Goal: Task Accomplishment & Management: Manage account settings

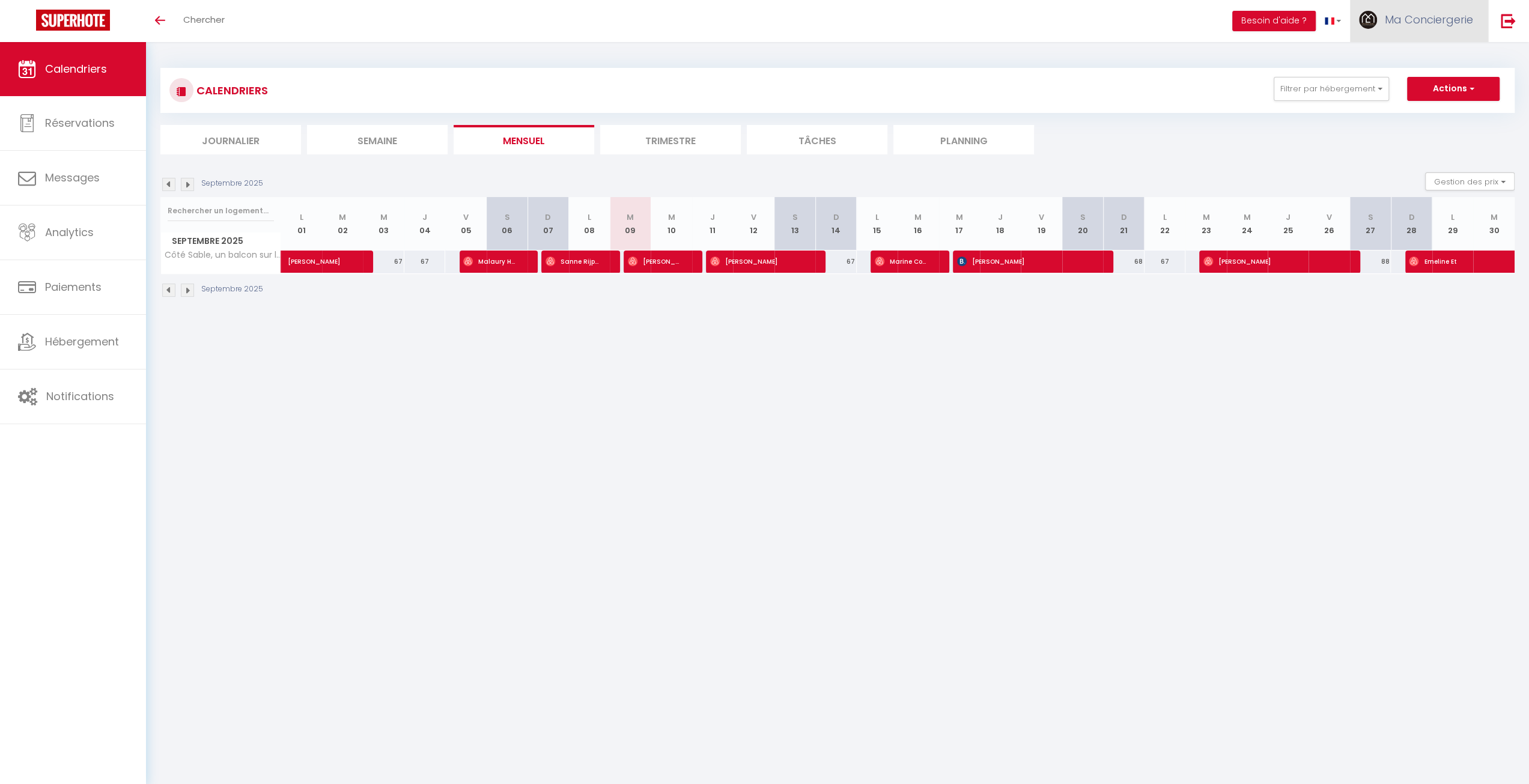
click at [1436, 15] on span "Ma Conciergerie" at bounding box center [1429, 19] width 88 height 15
click at [1433, 61] on link "Paramètres" at bounding box center [1439, 60] width 89 height 20
select select "fr"
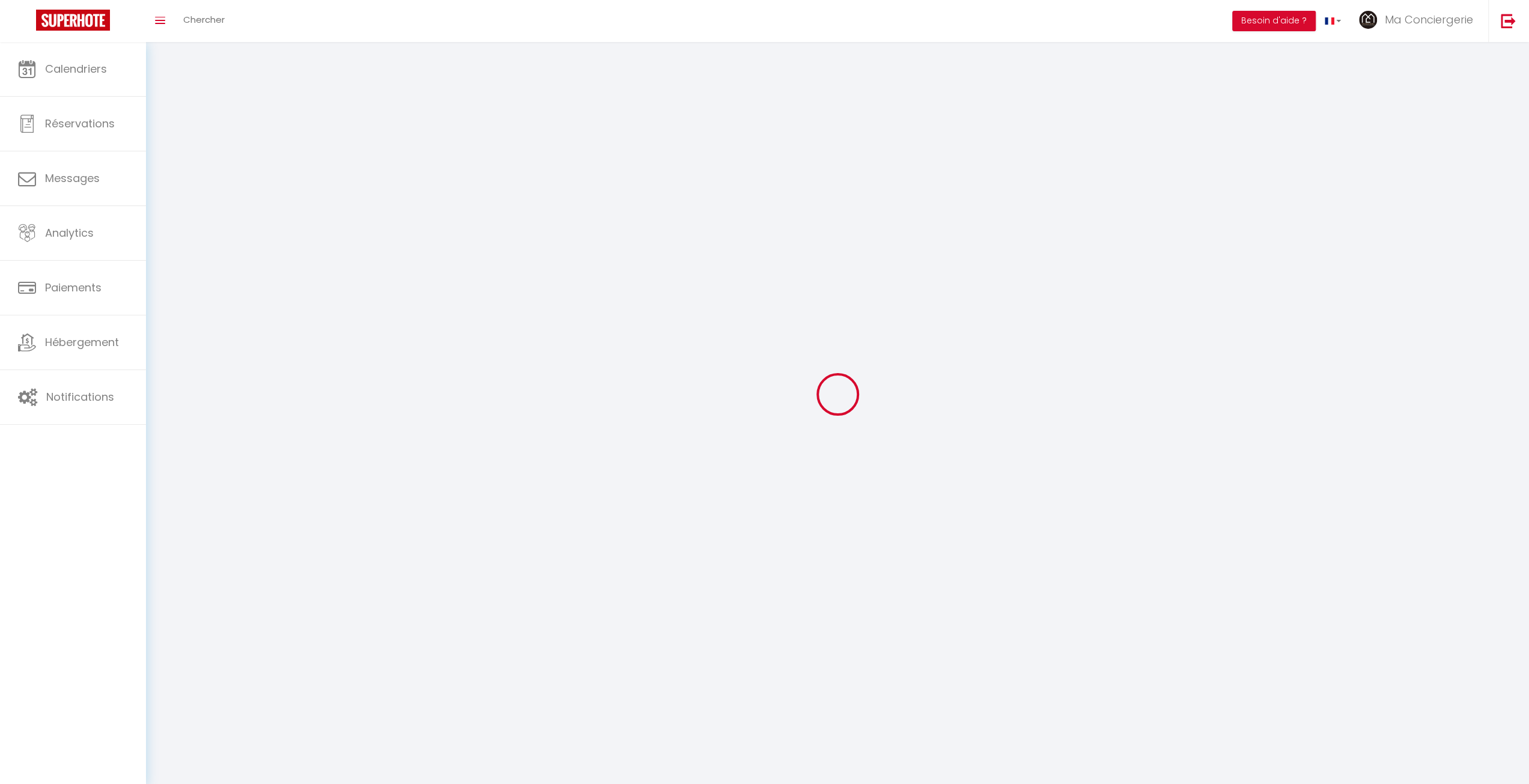
type input "Ma Conciergerie"
type input "Pro"
type input "0673795416"
type input "[STREET_ADDRESS]"
type input "62200"
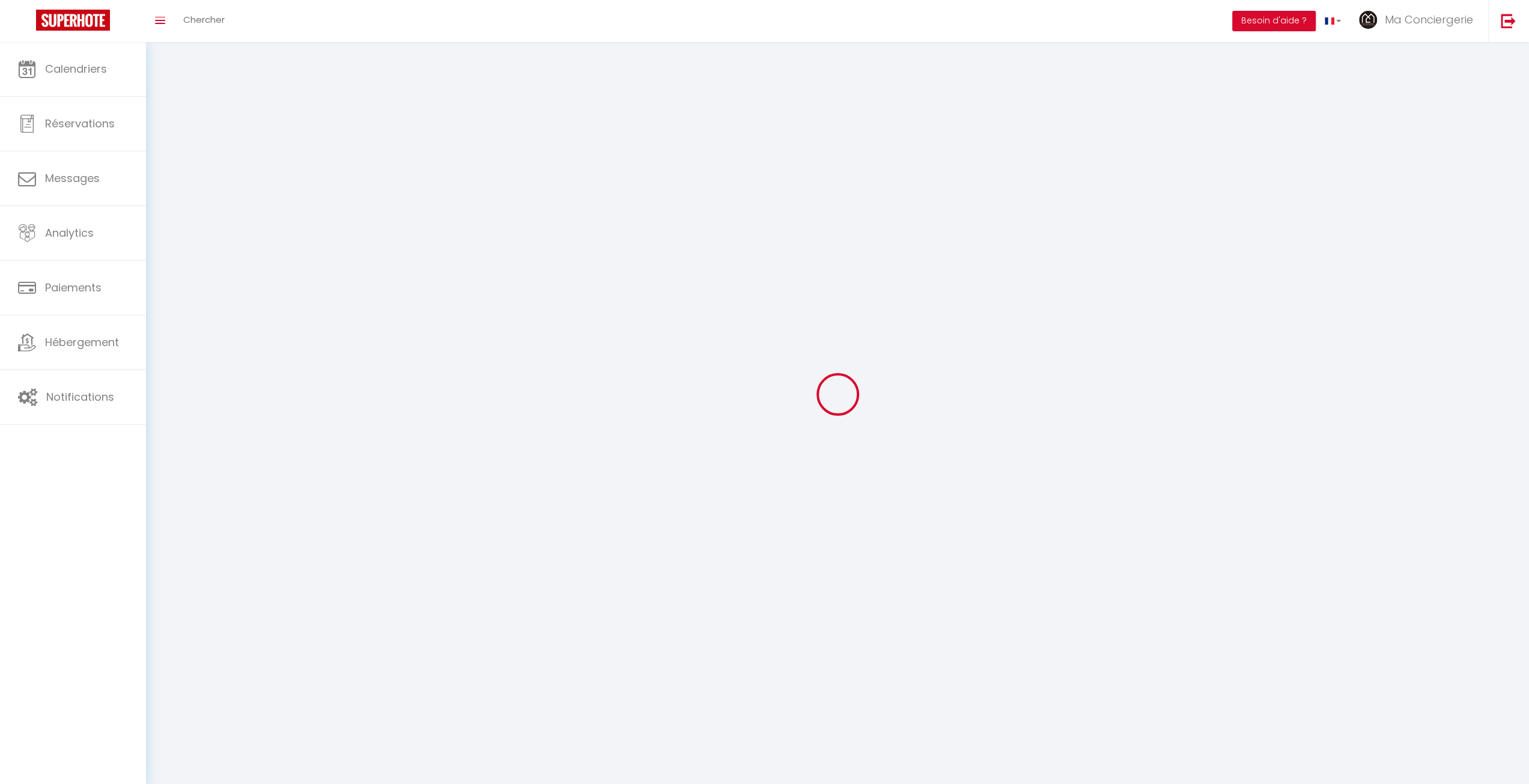
type input "Boulogne sur mer"
type input "6UK8plTcOo2Nwb0Xru87ndjy0"
type input "Hpn0CTVW3YTLpAnMobiMGP8DK"
type input "[URL][DOMAIN_NAME]"
select select "28"
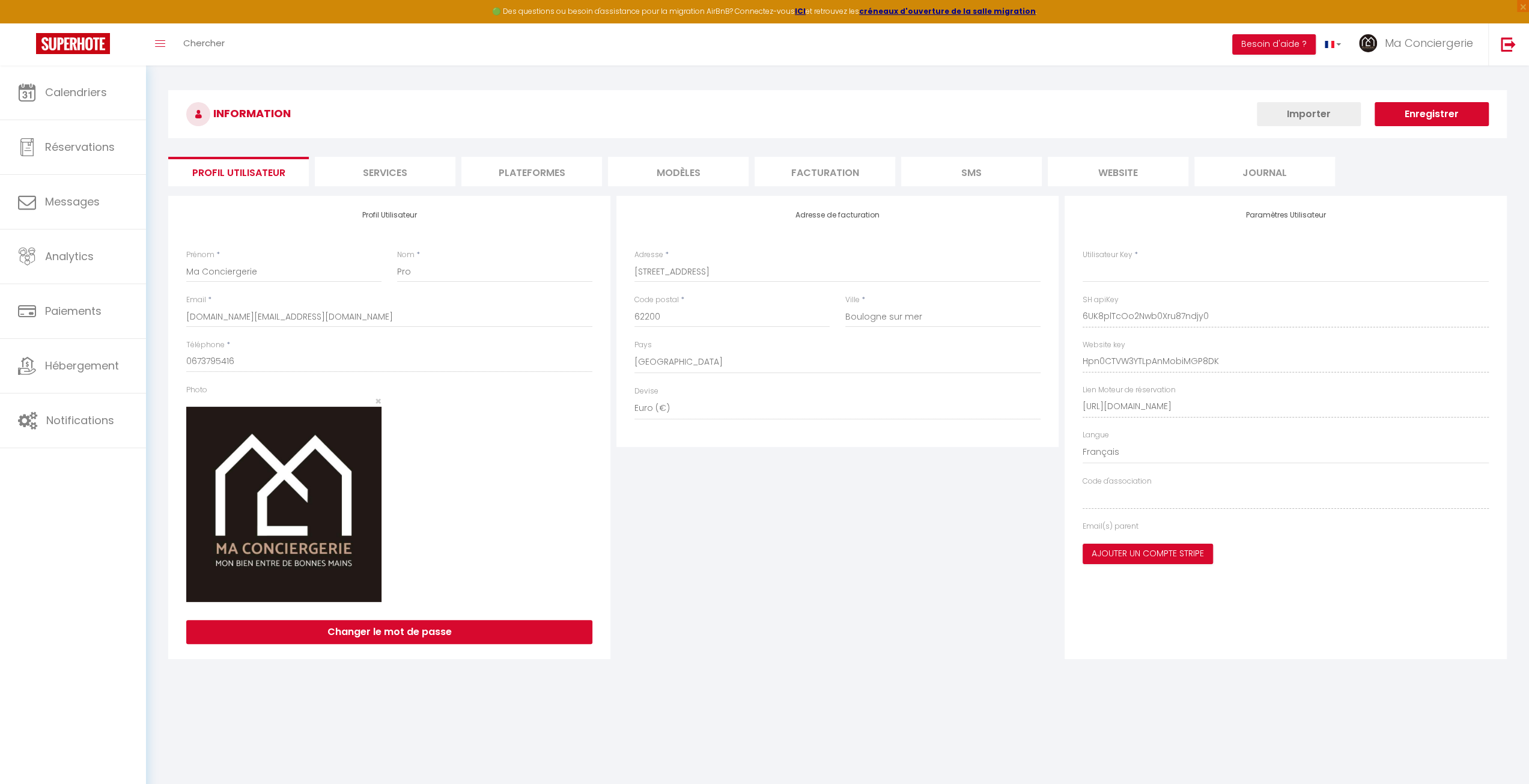
type input "6UK8plTcOo2Nwb0Xru87ndjy0"
type input "Hpn0CTVW3YTLpAnMobiMGP8DK"
type input "[URL][DOMAIN_NAME]"
select select "fr"
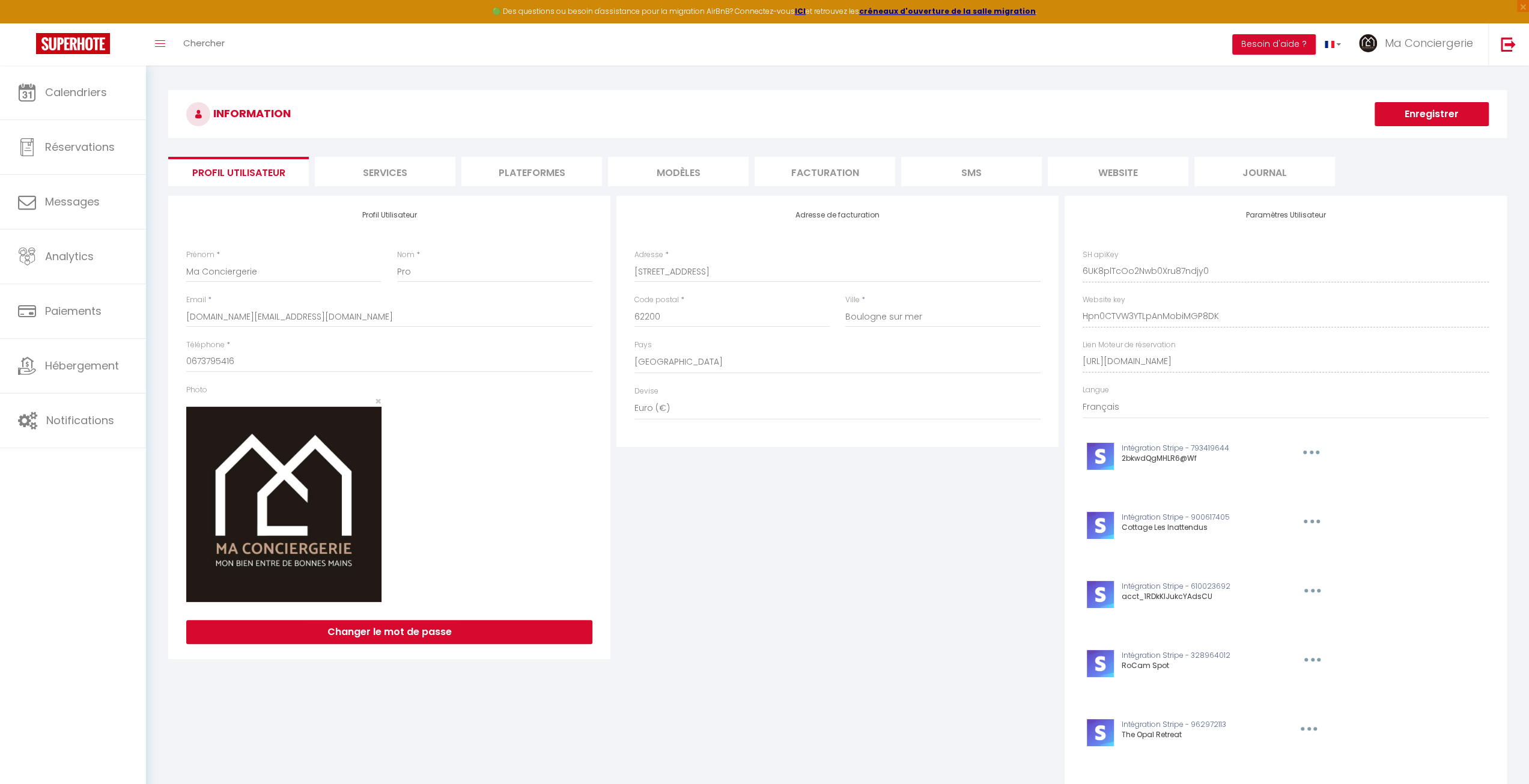
click at [538, 168] on li "Plateformes" at bounding box center [532, 171] width 140 height 29
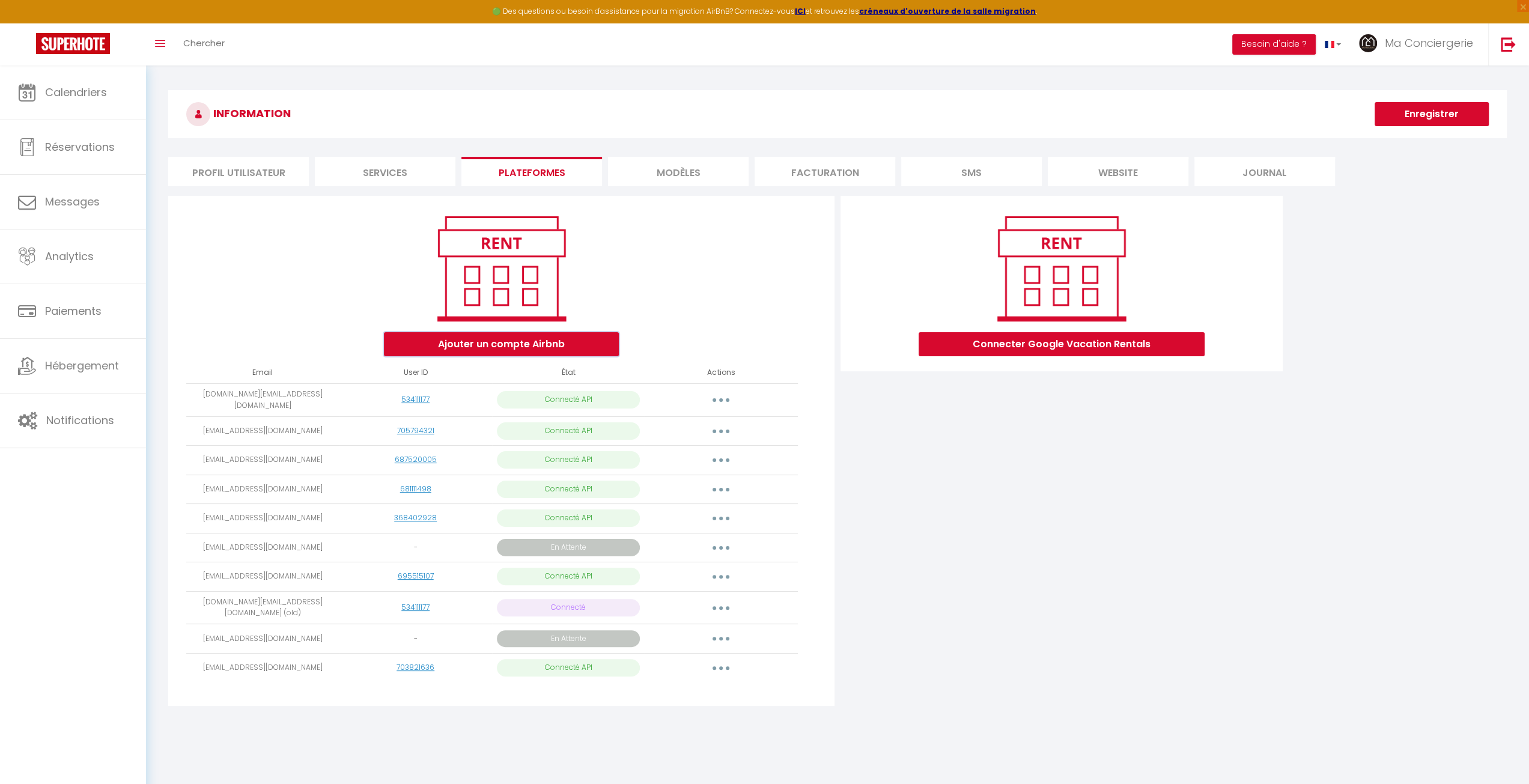
click at [499, 343] on button "Ajouter un compte Airbnb" at bounding box center [501, 343] width 235 height 24
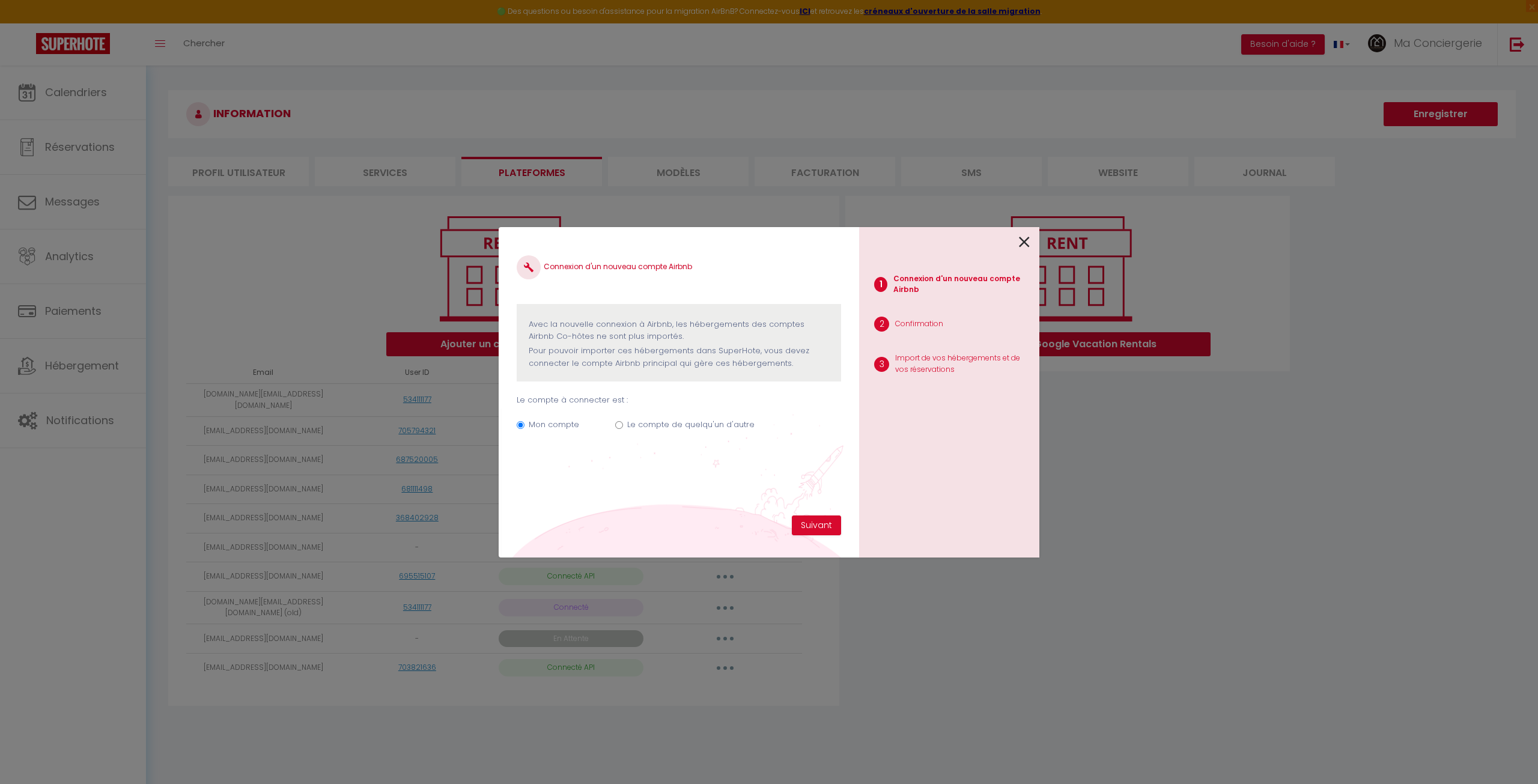
click at [676, 426] on label "Le compte de quelqu'un d'autre" at bounding box center [691, 424] width 127 height 12
click at [623, 426] on input "Le compte de quelqu'un d'autre" at bounding box center [619, 425] width 8 height 8
radio input "true"
radio input "false"
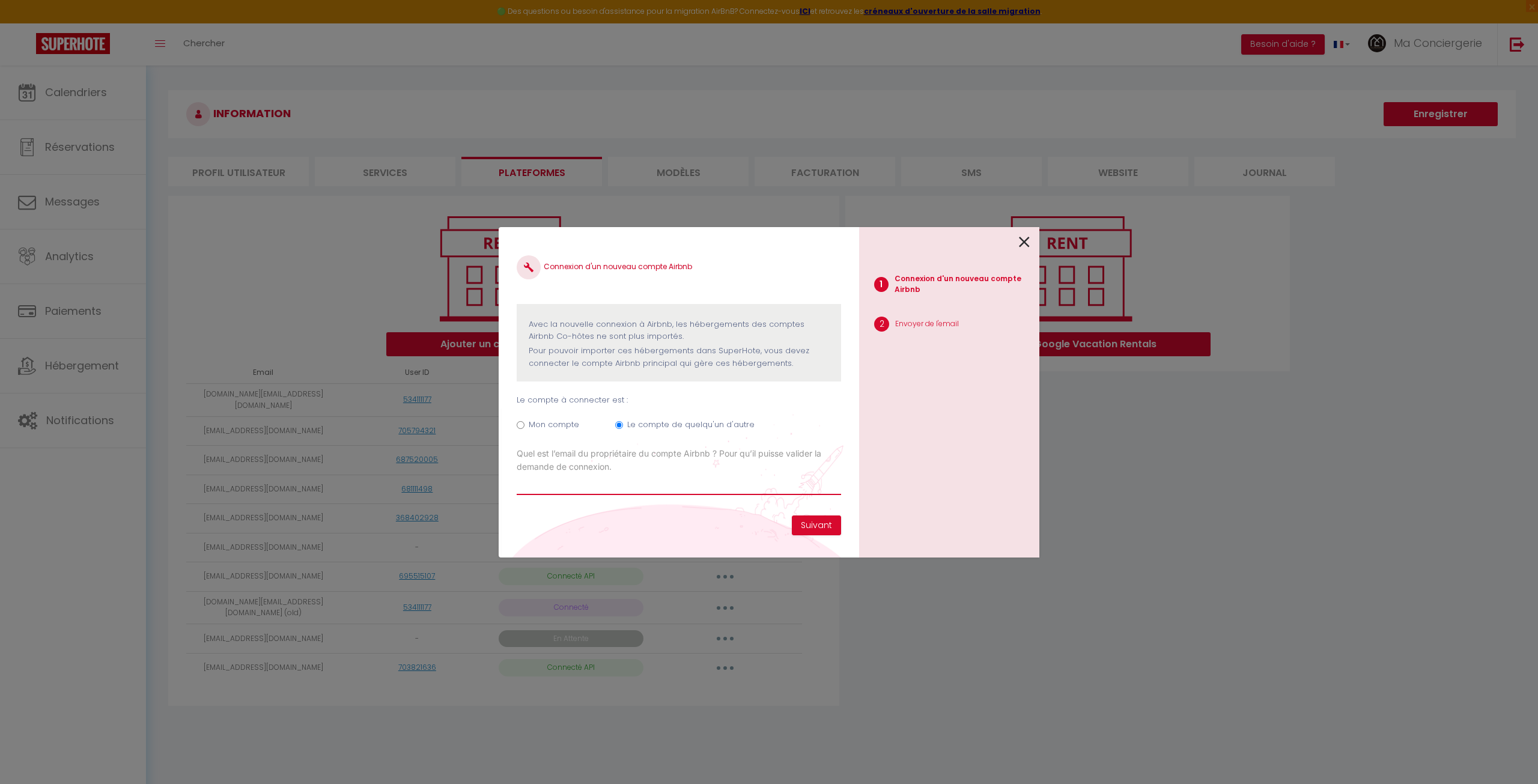
click at [637, 492] on input "Email connexion Airbnb" at bounding box center [679, 484] width 324 height 22
paste input "pFE5*//b;g:FEZ;ml,dklazefjkzr2+fv0"
type input "pFE5*//b;g:FEZ;ml,dklazefjkzr2+fv0"
click at [644, 492] on input "pFE5*//b;g:FEZ;ml,dklazefjkzr2+fv0" at bounding box center [679, 484] width 324 height 22
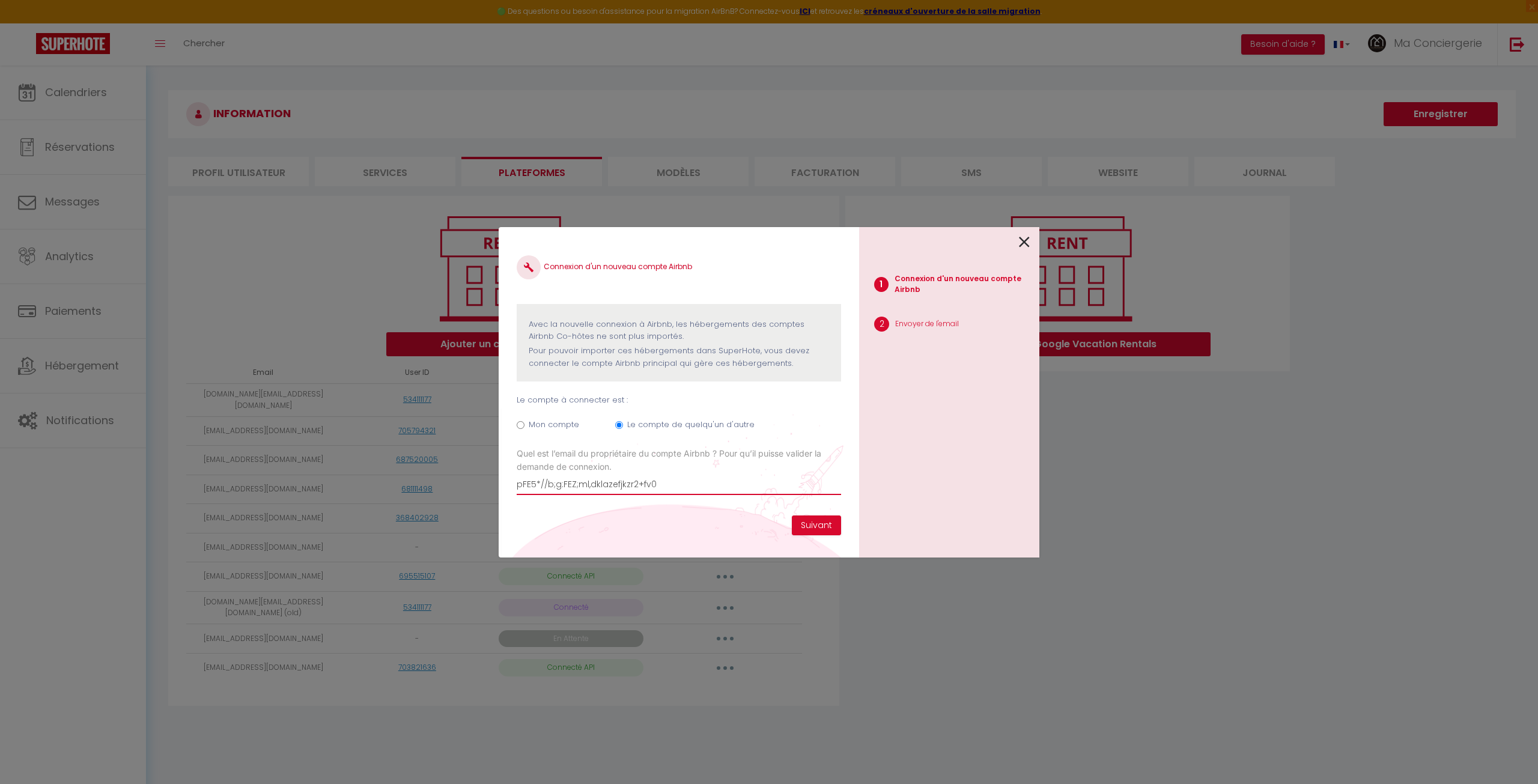
click at [644, 492] on input "pFE5*//b;g:FEZ;ml,dklazefjkzr2+fv0" at bounding box center [679, 484] width 324 height 22
click at [1024, 242] on icon at bounding box center [1025, 242] width 11 height 18
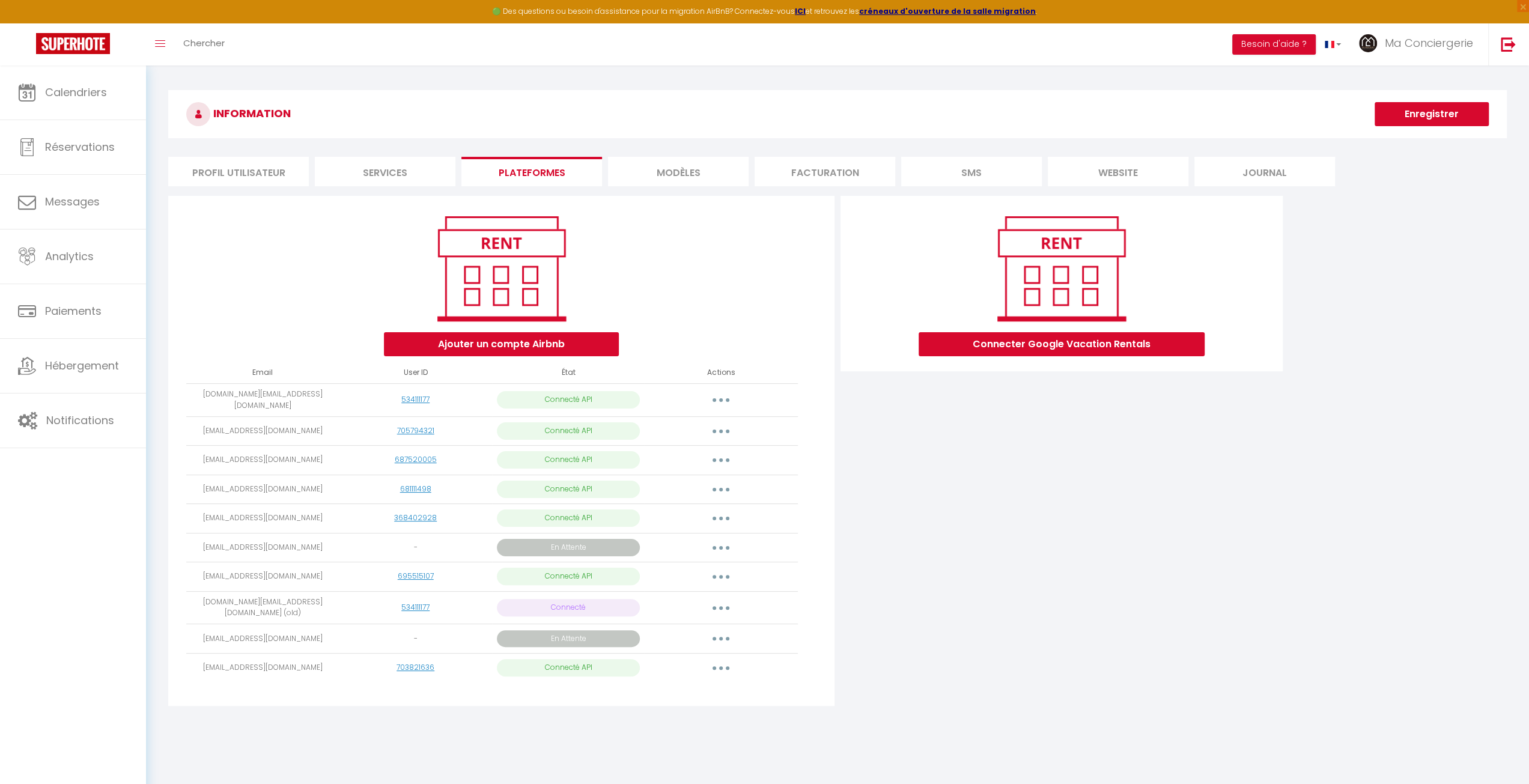
click at [275, 539] on td "[EMAIL_ADDRESS][DOMAIN_NAME]" at bounding box center [262, 547] width 153 height 29
copy tr "[EMAIL_ADDRESS][DOMAIN_NAME]"
click at [725, 542] on button "button" at bounding box center [721, 547] width 34 height 19
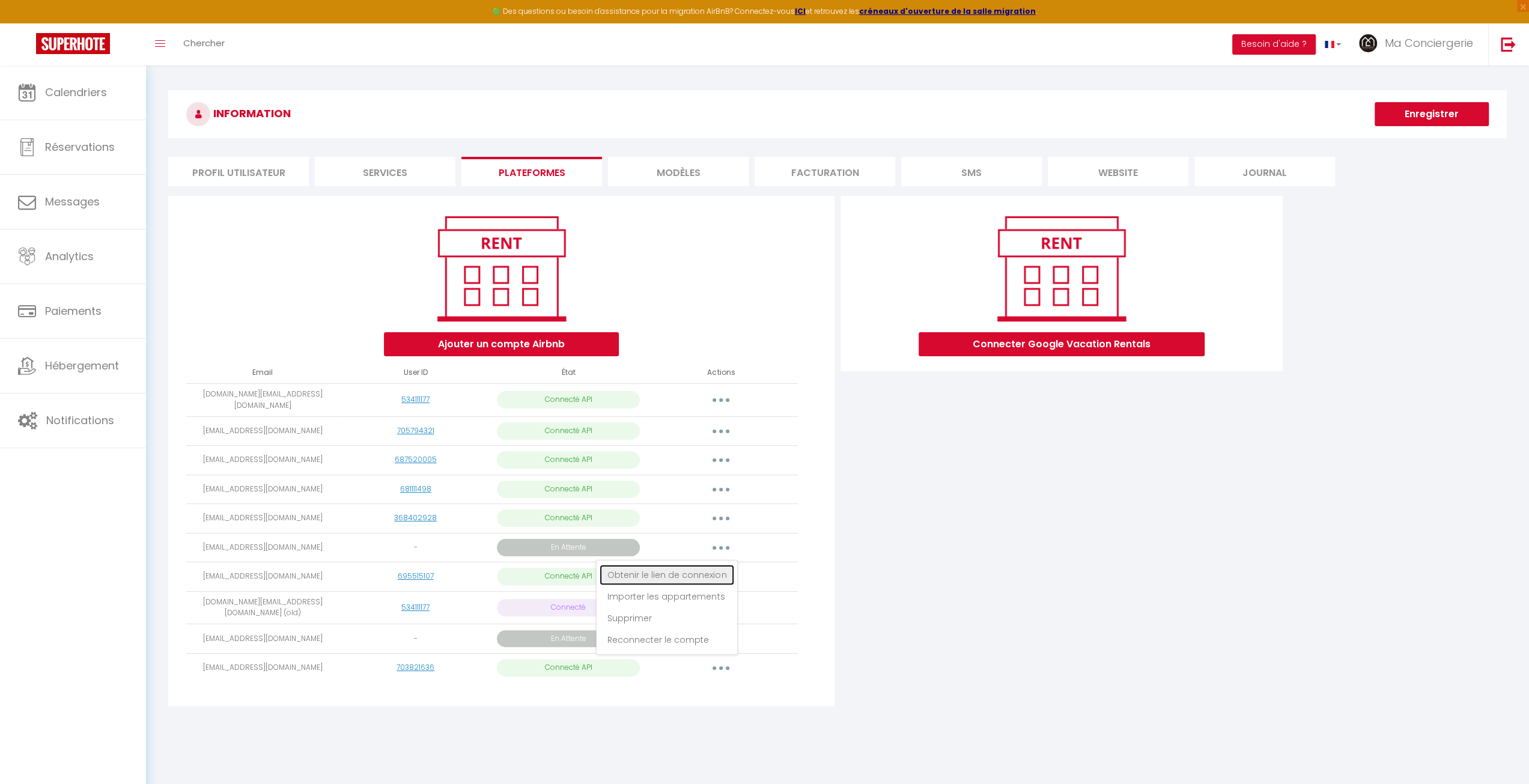
click at [713, 573] on link "Obtenir le lien de connexion" at bounding box center [667, 575] width 134 height 20
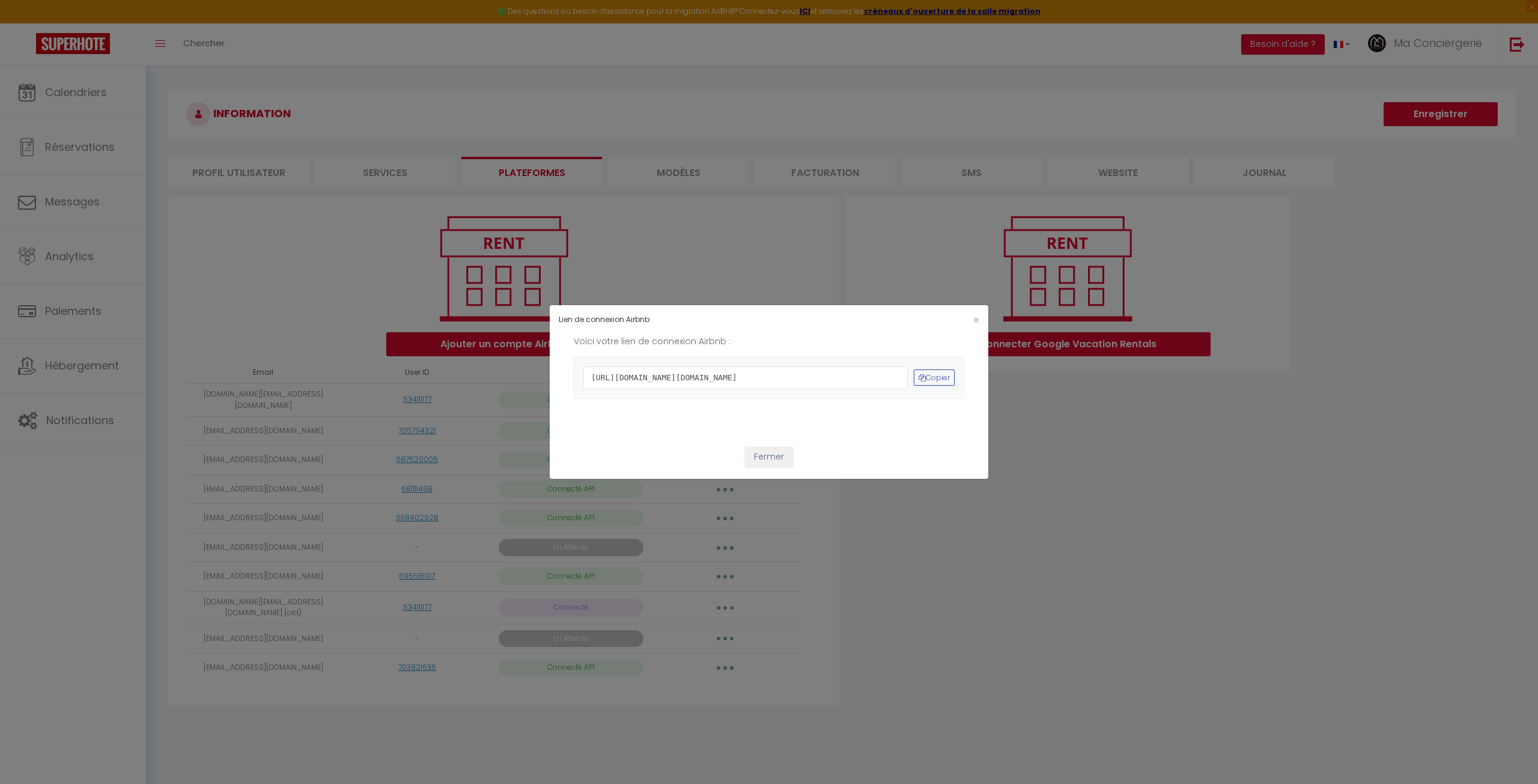
click at [756, 379] on span "[URL][DOMAIN_NAME][DOMAIN_NAME]" at bounding box center [746, 378] width 324 height 23
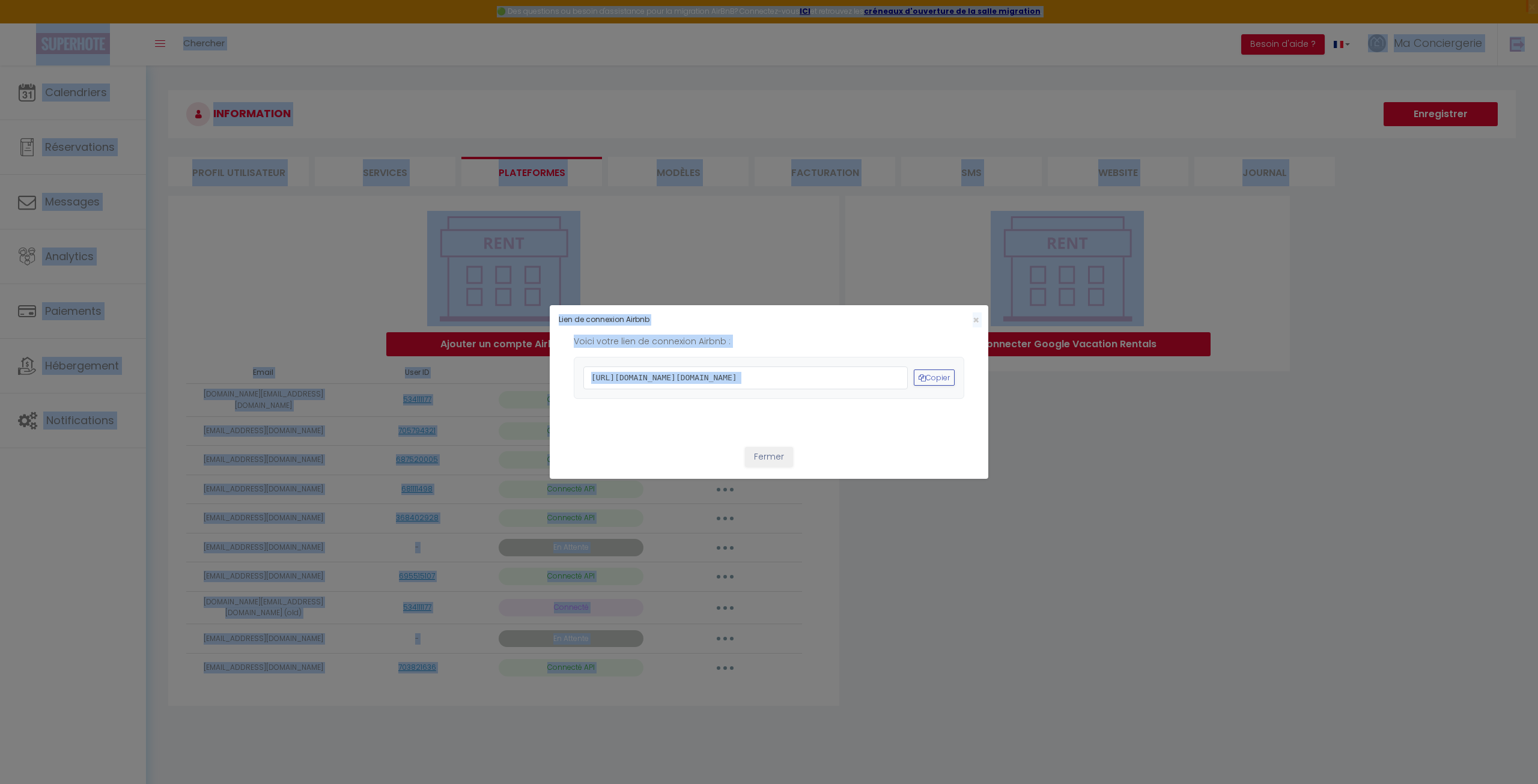
click at [757, 378] on span "[URL][DOMAIN_NAME][DOMAIN_NAME]" at bounding box center [746, 378] width 324 height 23
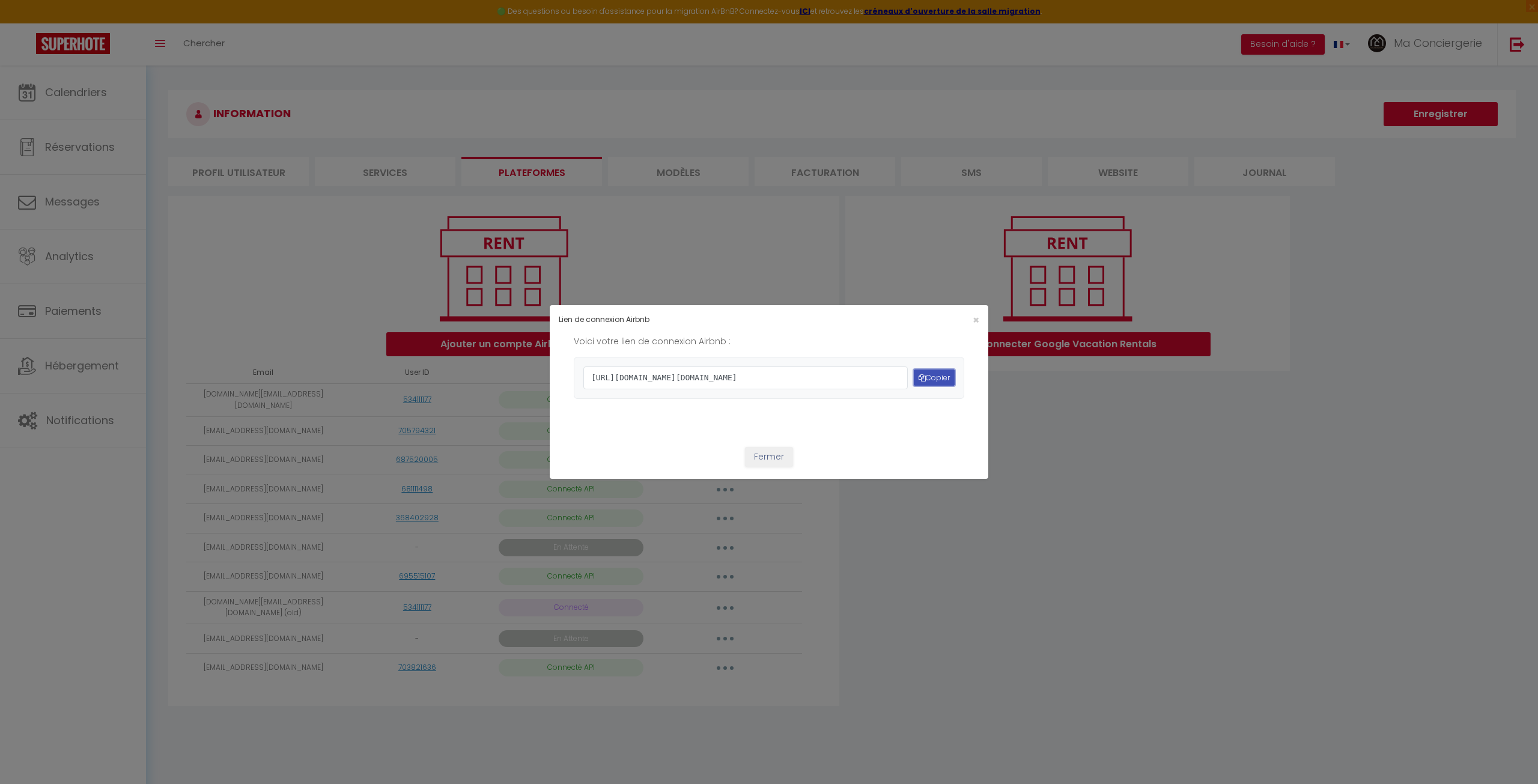
click at [937, 373] on button "Copier" at bounding box center [934, 377] width 41 height 16
click at [686, 314] on h4 "Lien de connexion Airbnb" at bounding box center [696, 319] width 275 height 12
click at [970, 314] on div "×" at bounding box center [914, 319] width 145 height 12
click at [974, 313] on span "×" at bounding box center [976, 319] width 7 height 15
